Goal: Navigation & Orientation: Find specific page/section

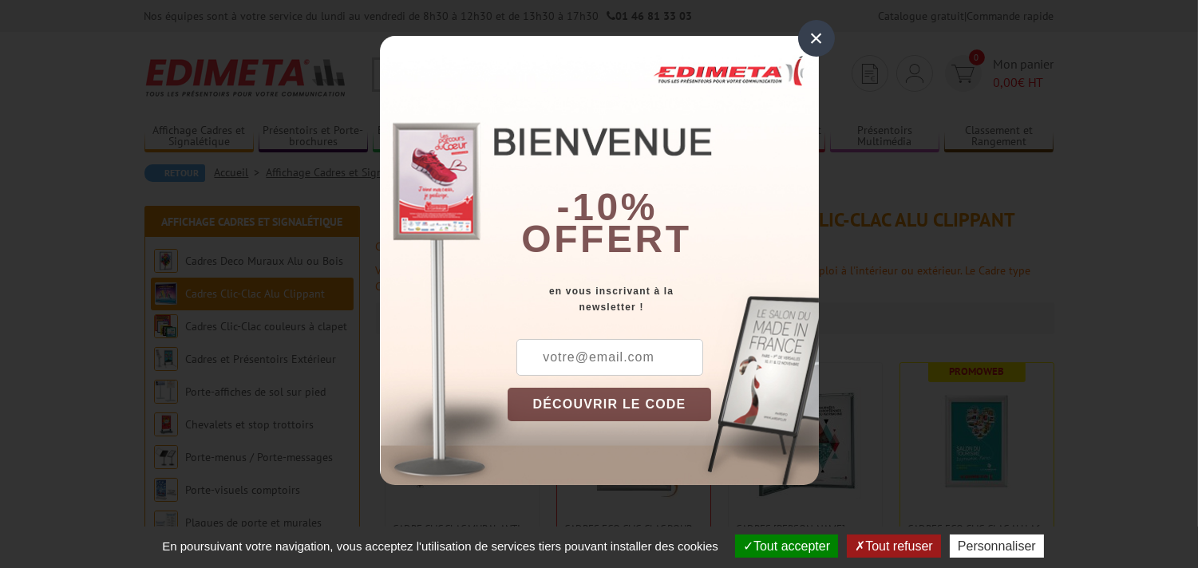
click at [817, 32] on div "×" at bounding box center [816, 38] width 37 height 37
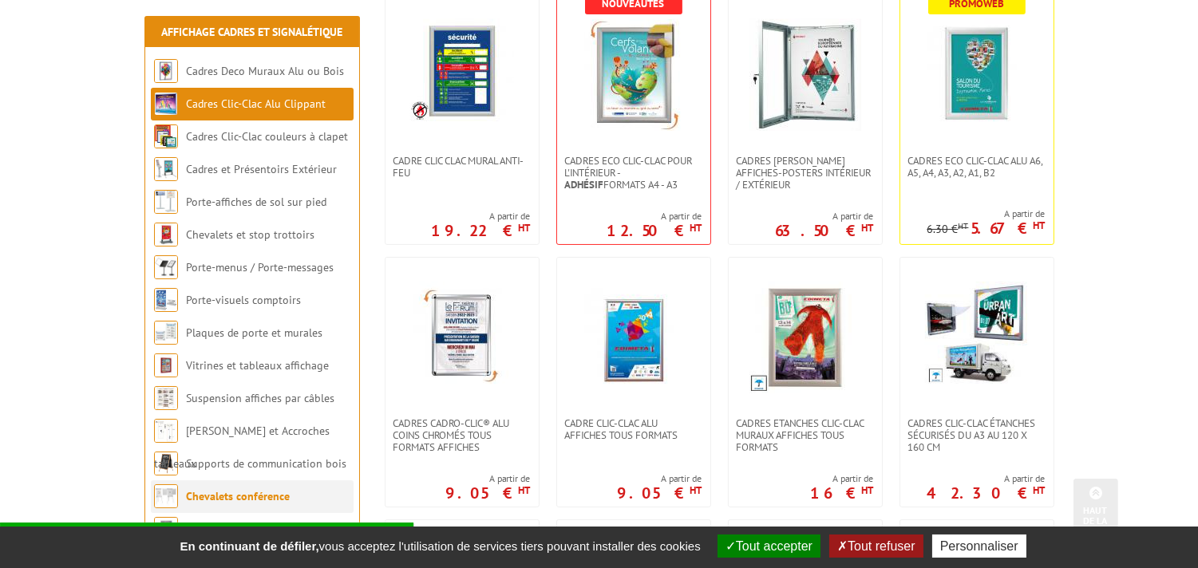
scroll to position [443, 0]
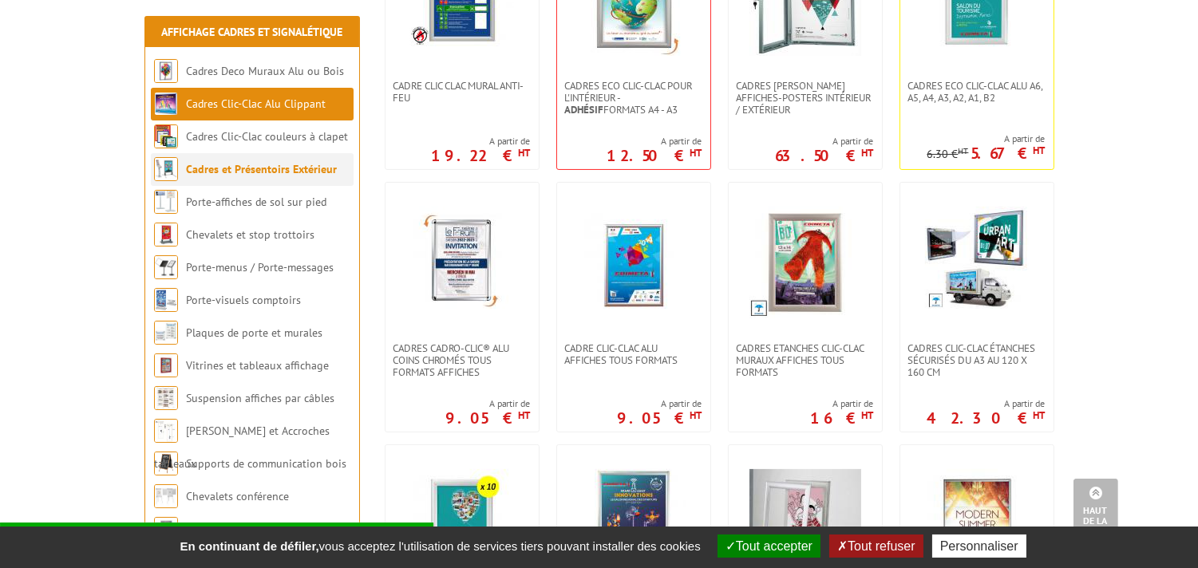
click at [303, 162] on link "Cadres et Présentoirs Extérieur" at bounding box center [261, 169] width 151 height 14
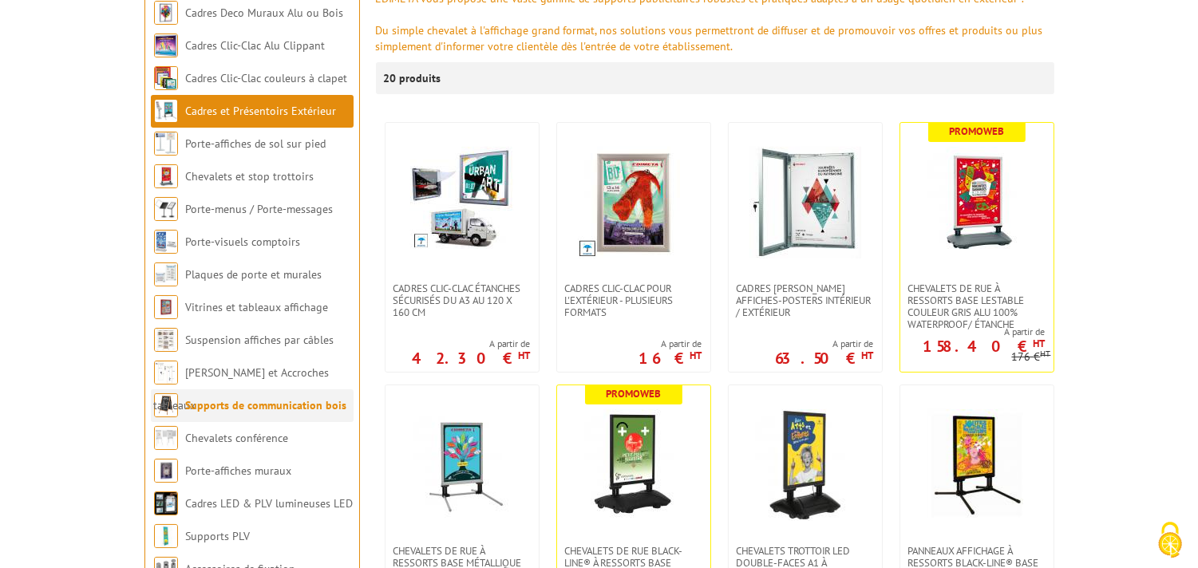
scroll to position [266, 0]
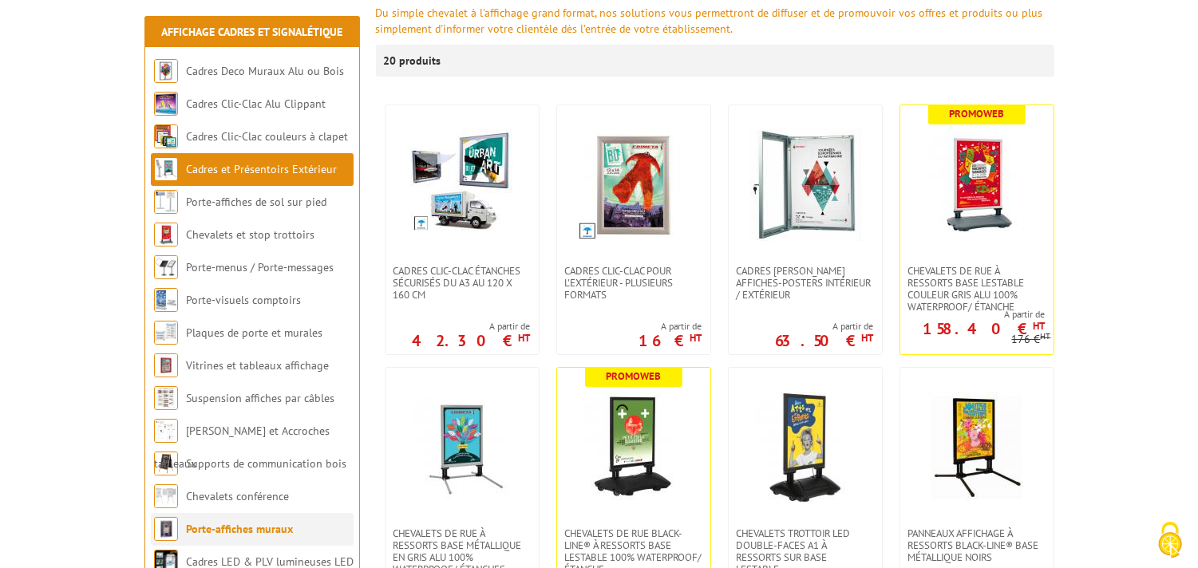
click at [285, 528] on link "Porte-affiches muraux" at bounding box center [239, 529] width 107 height 14
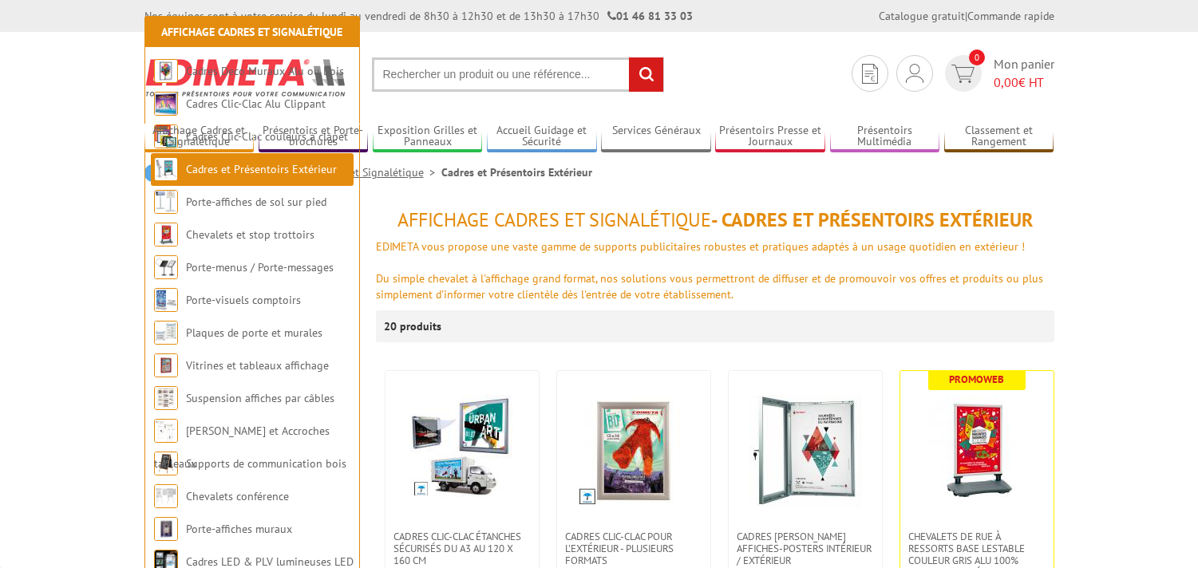
scroll to position [266, 0]
